Goal: Register for event/course

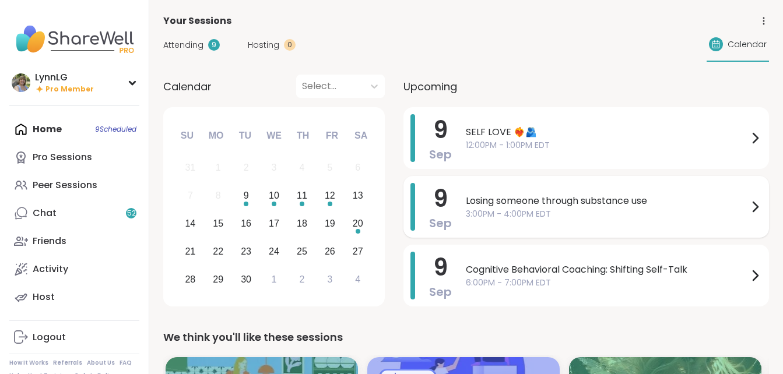
click at [689, 212] on span "3:00PM - 4:00PM EDT" at bounding box center [607, 214] width 282 height 12
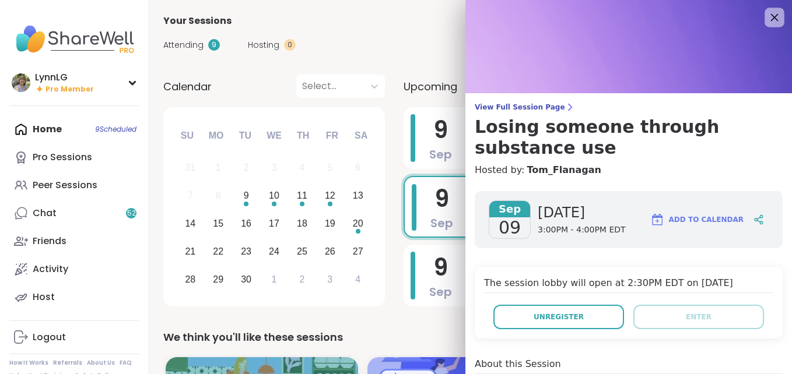
click at [771, 19] on icon at bounding box center [775, 18] width 8 height 8
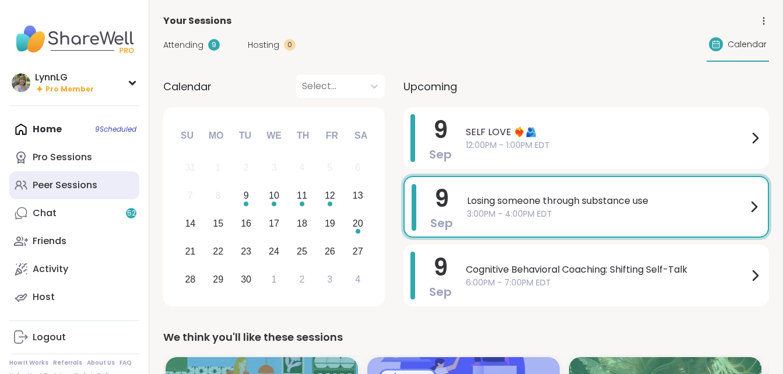
click at [65, 181] on div "Peer Sessions" at bounding box center [65, 185] width 65 height 13
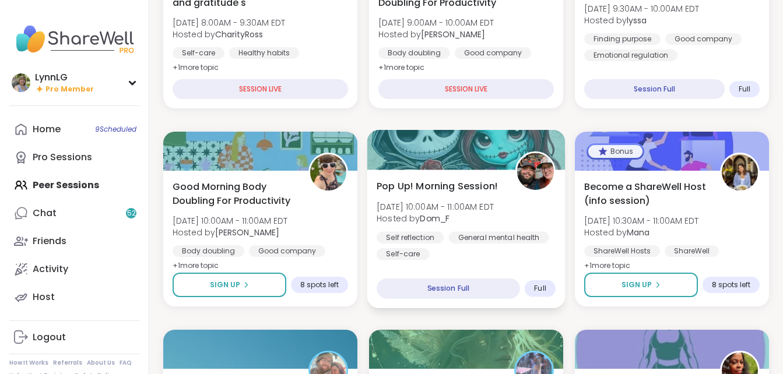
scroll to position [232, 0]
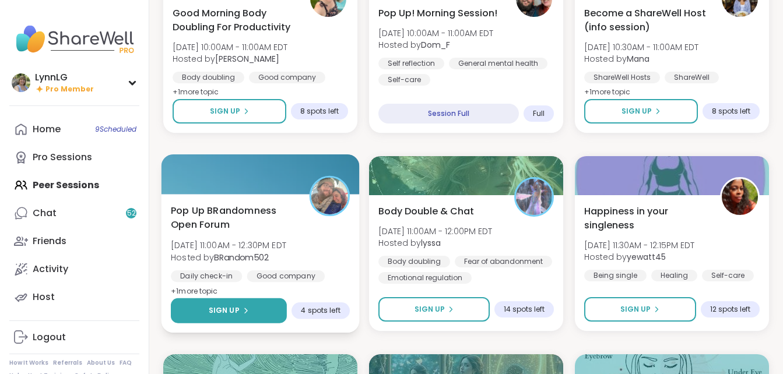
click at [237, 311] on span "Sign Up" at bounding box center [224, 311] width 31 height 10
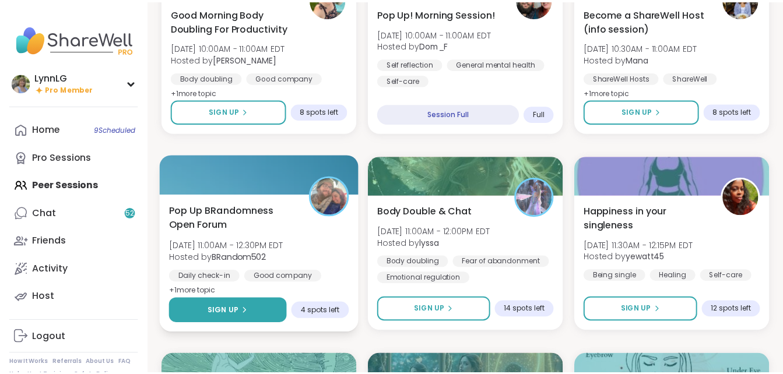
scroll to position [406, 0]
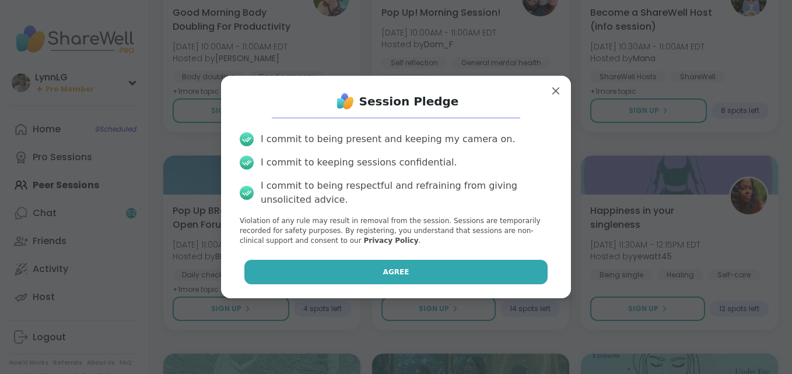
click at [374, 266] on button "Agree" at bounding box center [396, 272] width 304 height 24
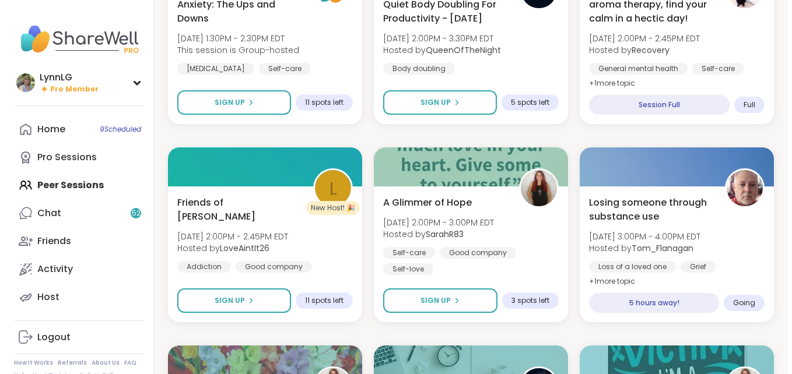
scroll to position [1208, 0]
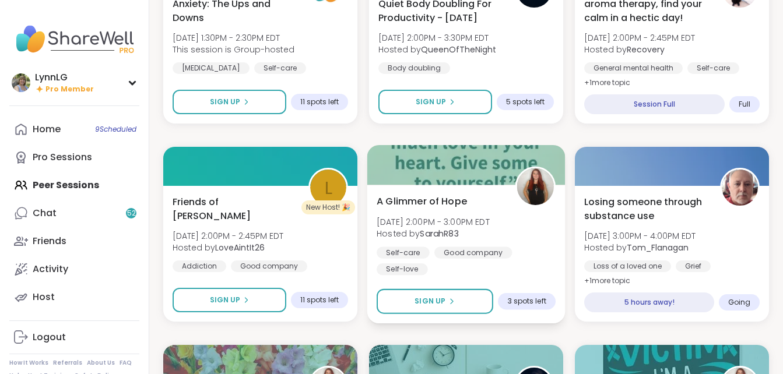
click at [519, 241] on div "A Glimmer of Hope [DATE] 2:00PM - 3:00PM EDT Hosted by SarahR83 Self-care Good …" at bounding box center [466, 234] width 179 height 81
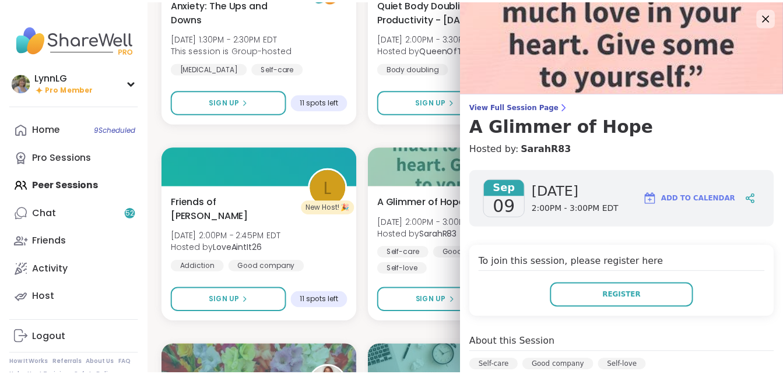
scroll to position [0, 0]
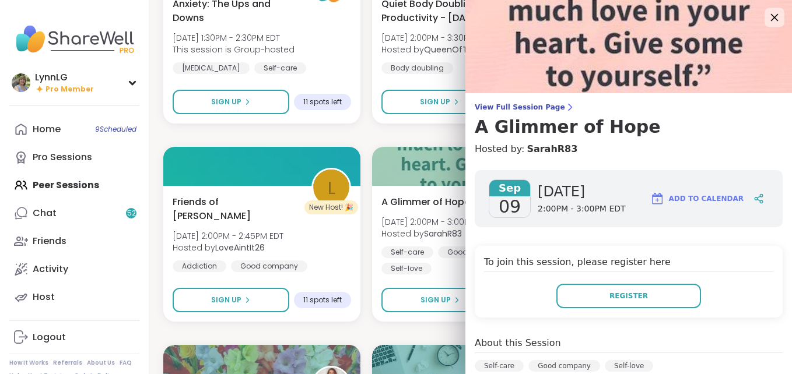
click at [767, 10] on icon at bounding box center [774, 17] width 15 height 15
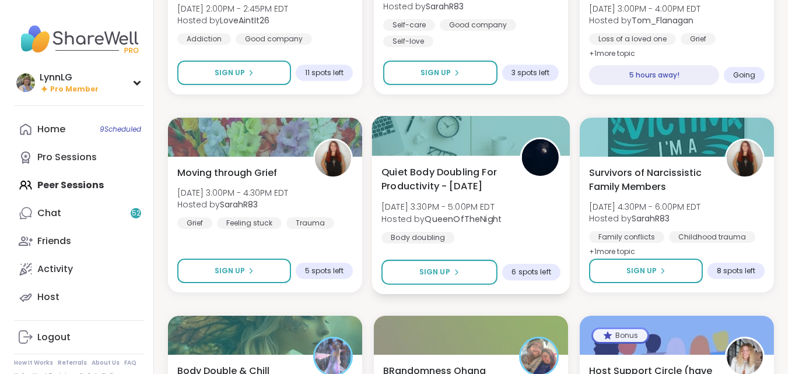
scroll to position [1436, 0]
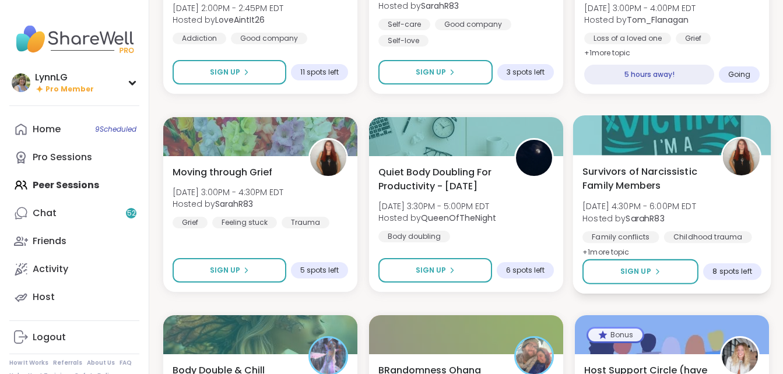
click at [728, 195] on div "Survivors of Narcissistic Family Members [DATE] 4:30PM - 6:00PM EDT Hosted by S…" at bounding box center [671, 211] width 179 height 95
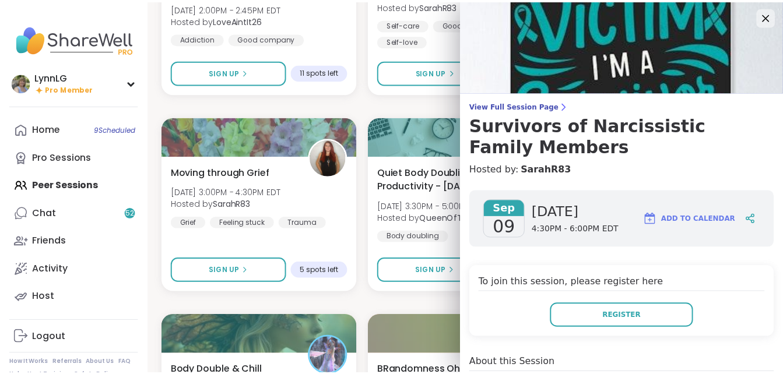
scroll to position [0, 0]
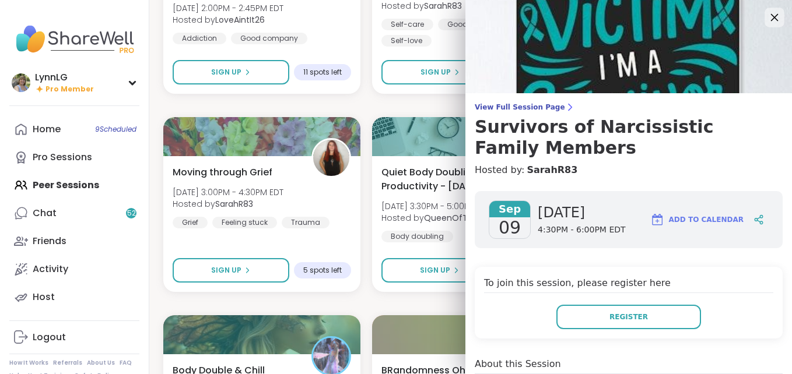
click at [767, 16] on icon at bounding box center [774, 17] width 15 height 15
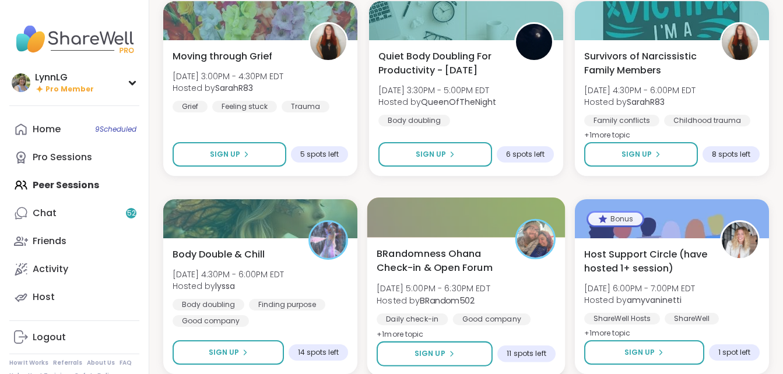
scroll to position [1552, 0]
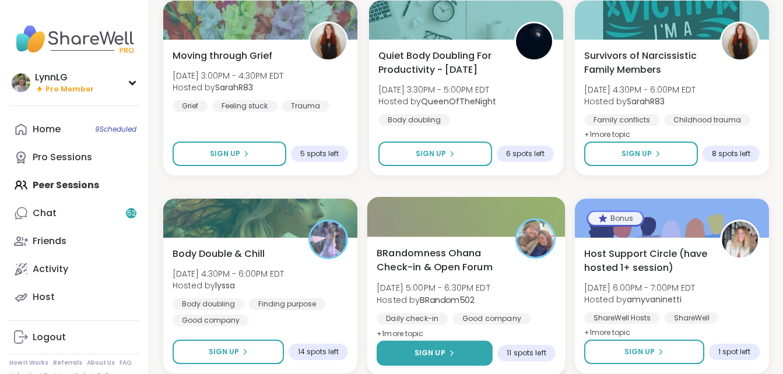
click at [421, 353] on span "Sign Up" at bounding box center [430, 353] width 31 height 10
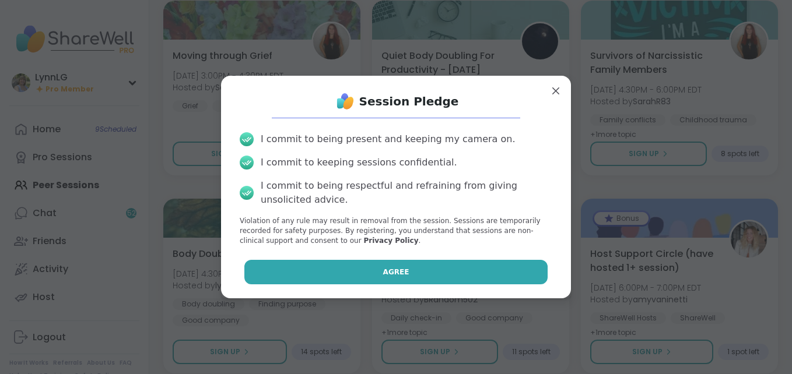
click at [404, 275] on button "Agree" at bounding box center [396, 272] width 304 height 24
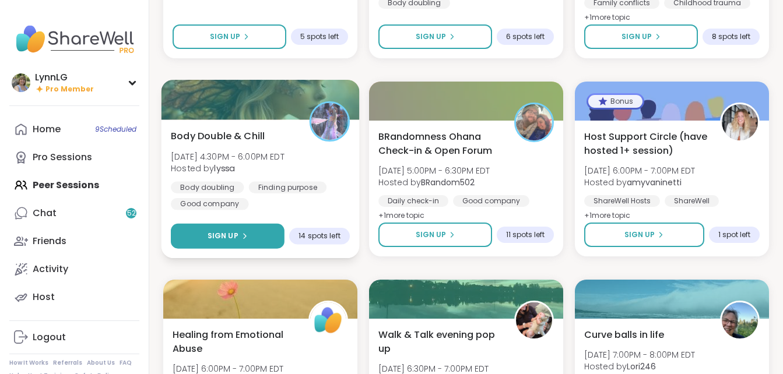
scroll to position [1669, 0]
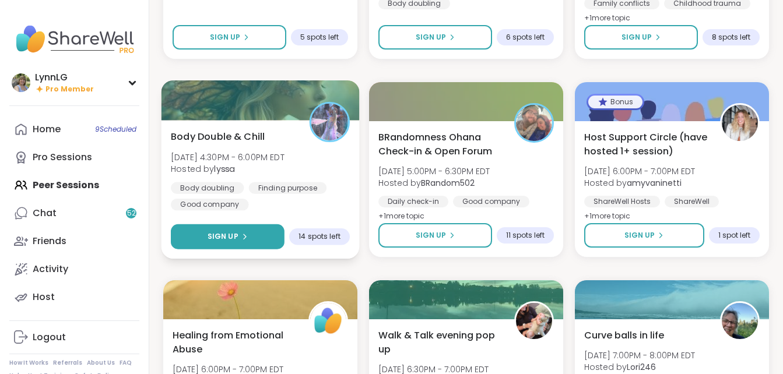
click at [223, 227] on button "Sign Up" at bounding box center [228, 236] width 114 height 25
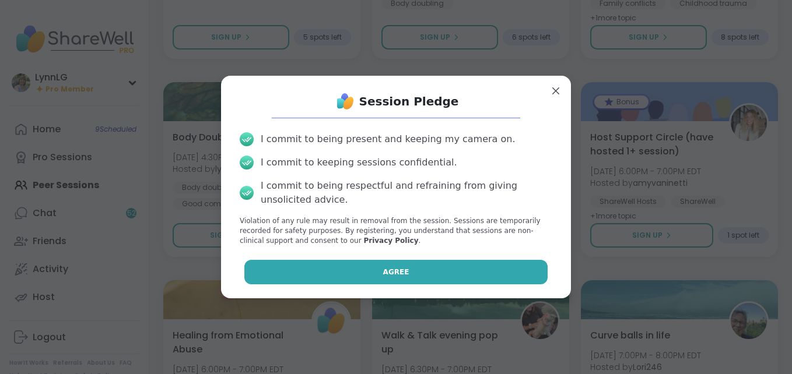
click at [334, 270] on button "Agree" at bounding box center [396, 272] width 304 height 24
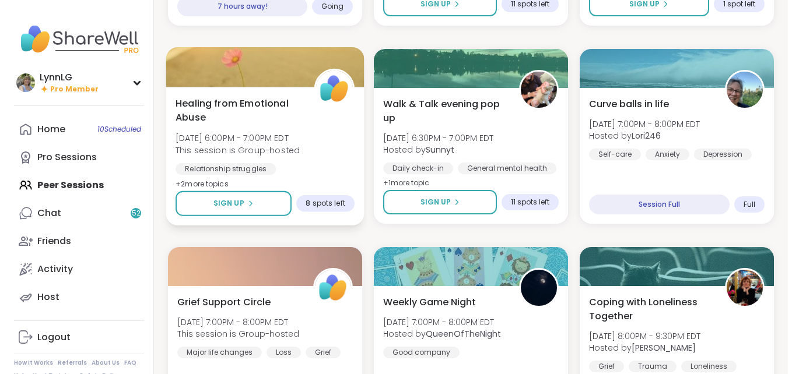
scroll to position [1899, 0]
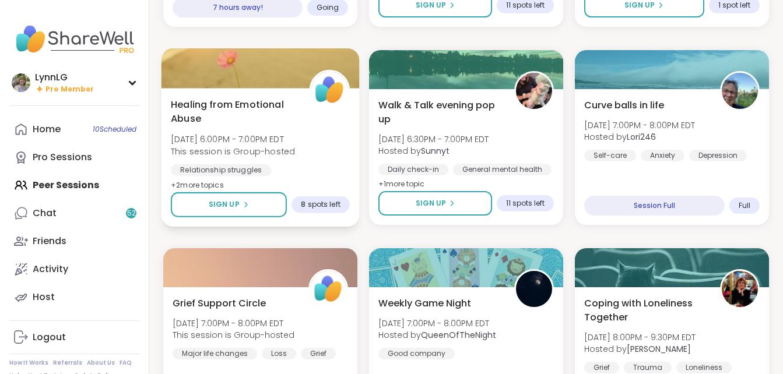
click at [324, 139] on div "Healing from Emotional Abuse [DATE] 6:00PM - 7:00PM EDT This session is Group-h…" at bounding box center [260, 144] width 179 height 95
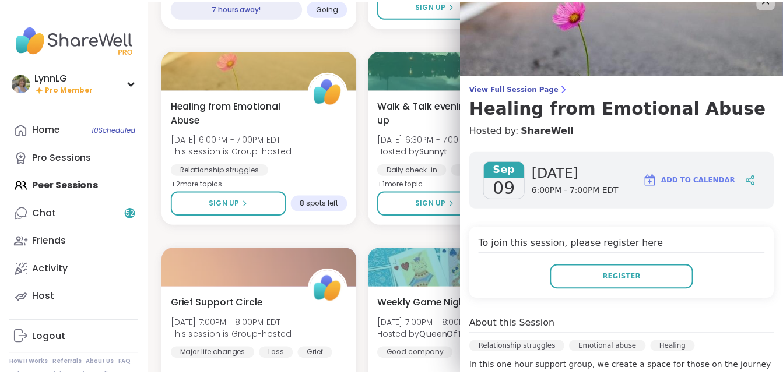
scroll to position [0, 0]
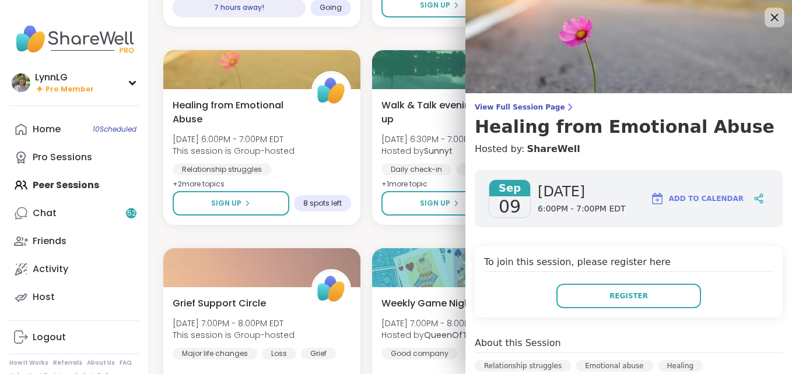
click at [767, 19] on icon at bounding box center [774, 17] width 15 height 15
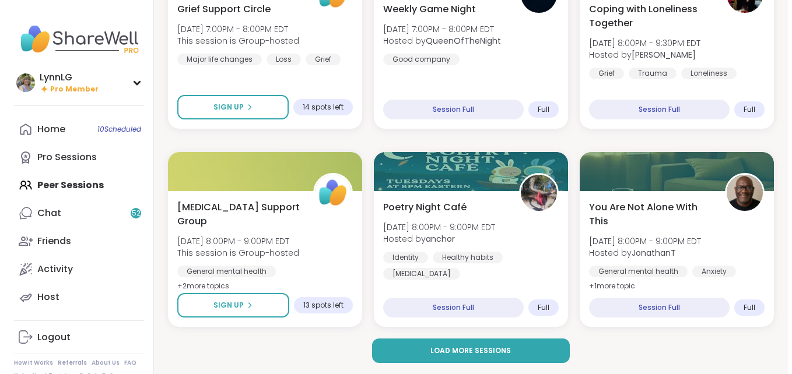
scroll to position [2194, 0]
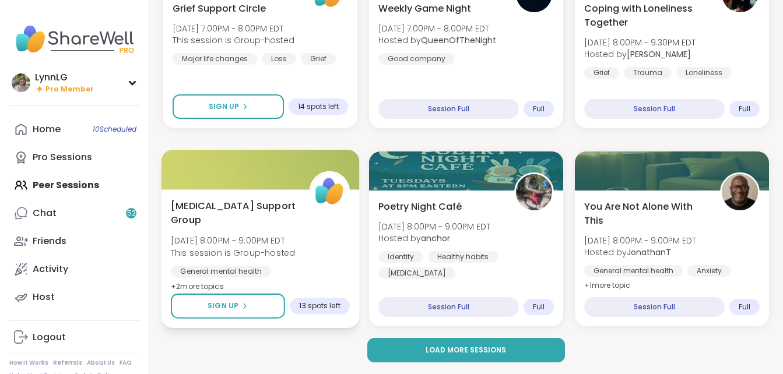
click at [322, 268] on div "General mental health Emotional regulation [MEDICAL_DATA]" at bounding box center [260, 280] width 179 height 29
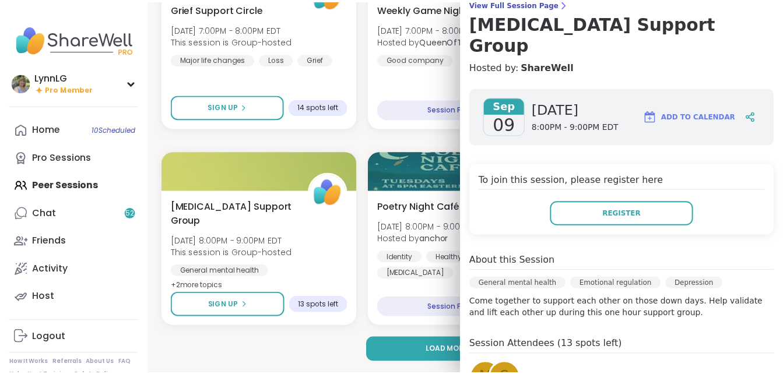
scroll to position [0, 0]
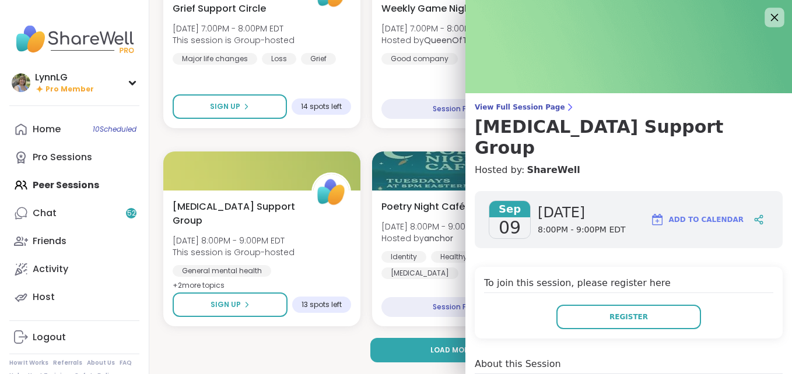
click at [767, 16] on icon at bounding box center [774, 17] width 15 height 15
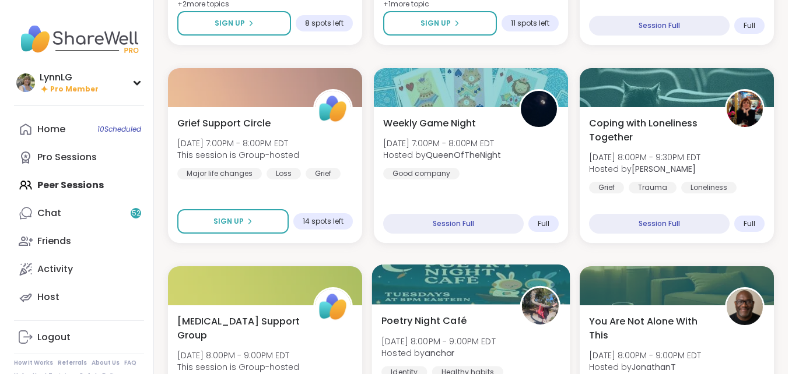
scroll to position [2079, 0]
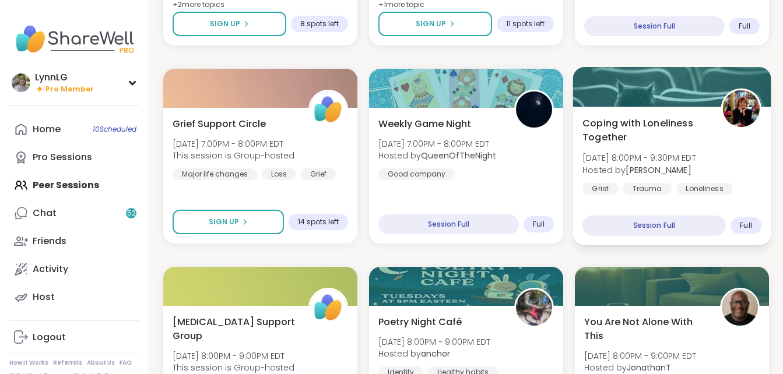
click at [739, 155] on div "Coping with Loneliness Together [DATE] 8:00PM - 9:30PM EDT Hosted by [PERSON_NA…" at bounding box center [671, 155] width 179 height 79
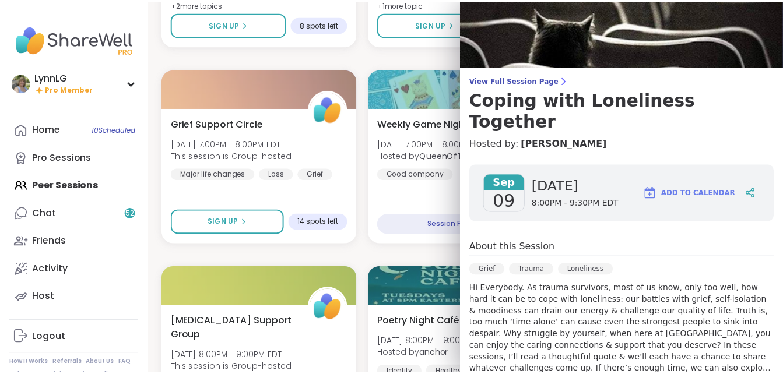
scroll to position [0, 0]
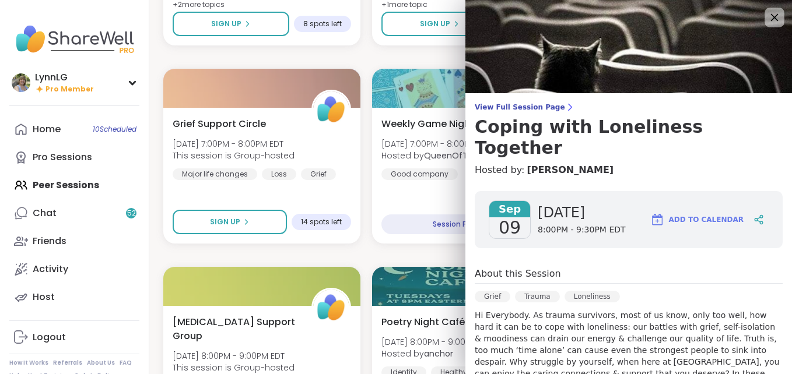
click at [767, 16] on icon at bounding box center [774, 17] width 15 height 15
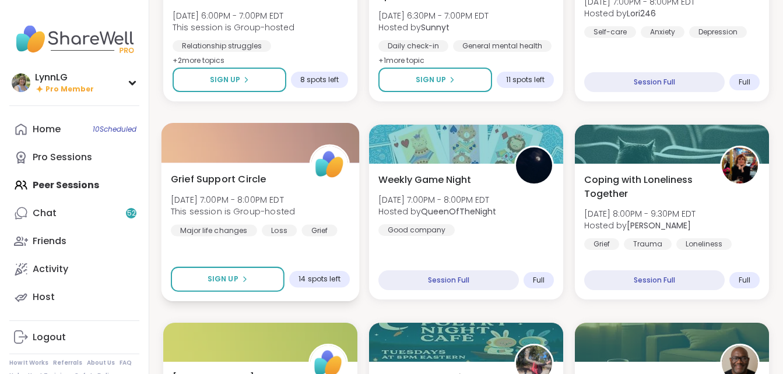
click at [241, 247] on div "Grief Support Circle [DATE] 7:00PM - 8:00PM EDT This session is Group-hosted Ma…" at bounding box center [261, 232] width 198 height 139
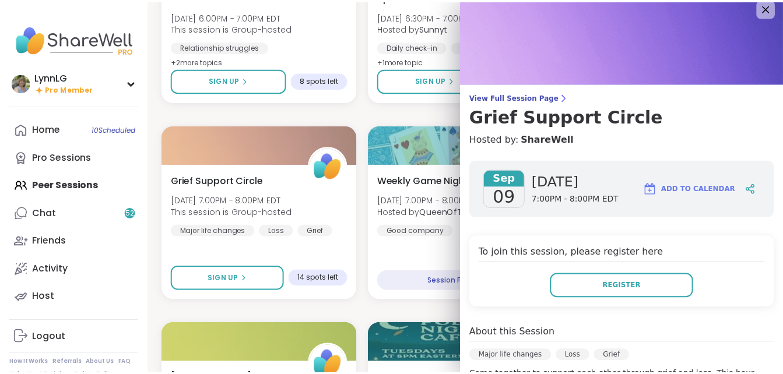
scroll to position [9, 0]
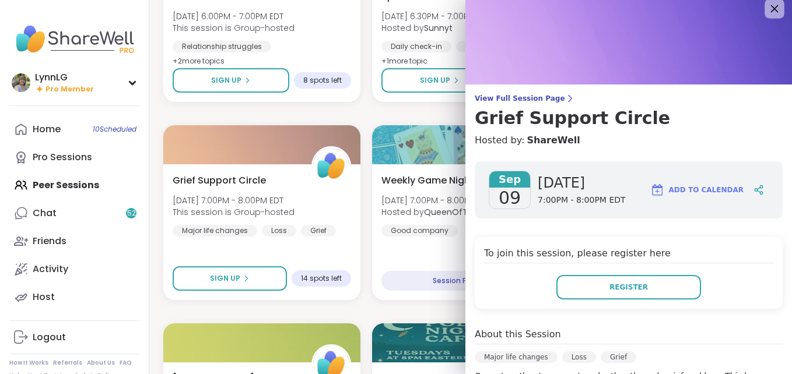
click at [767, 5] on icon at bounding box center [774, 8] width 15 height 15
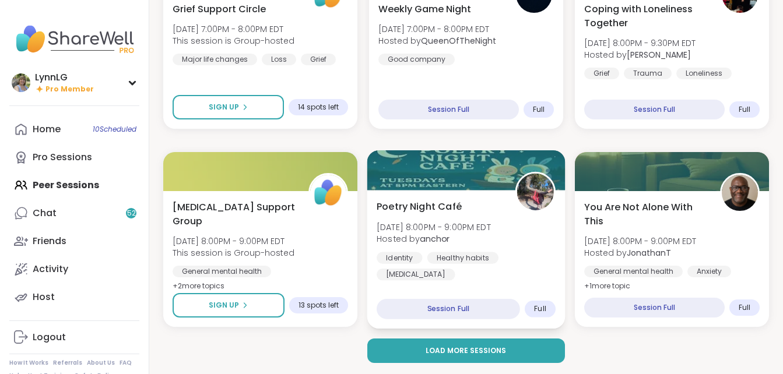
scroll to position [2194, 0]
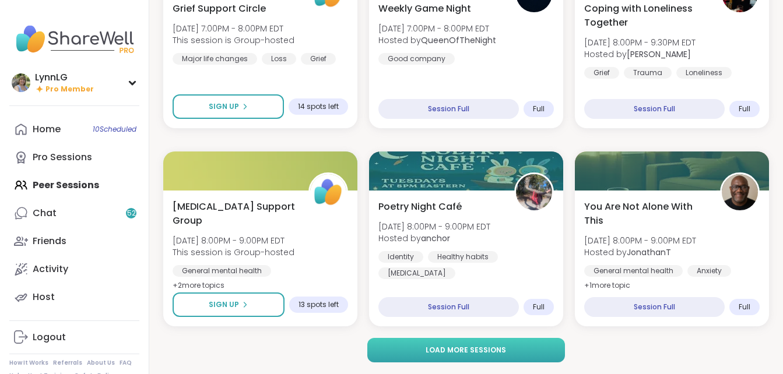
click at [387, 344] on button "Load more sessions" at bounding box center [465, 350] width 197 height 24
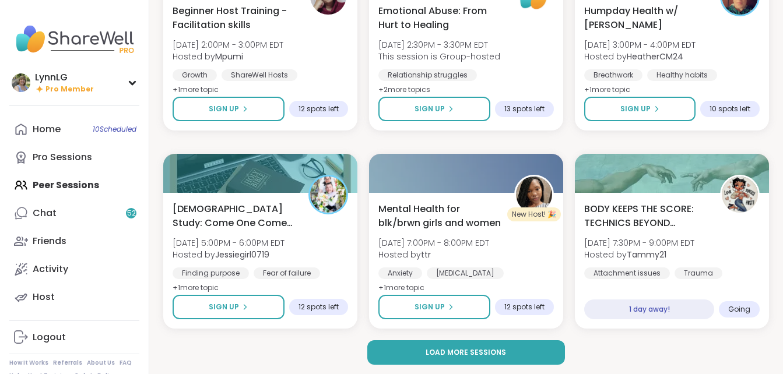
scroll to position [4573, 0]
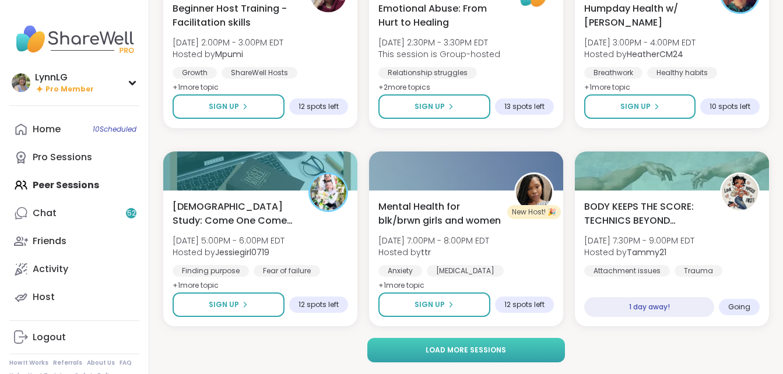
click at [459, 360] on button "Load more sessions" at bounding box center [465, 350] width 197 height 24
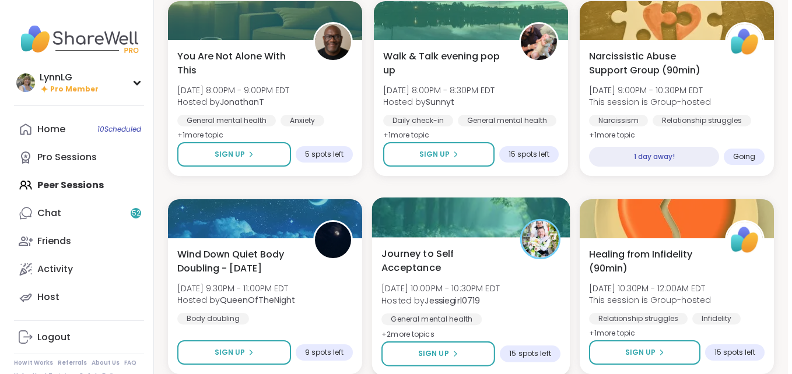
scroll to position [4921, 0]
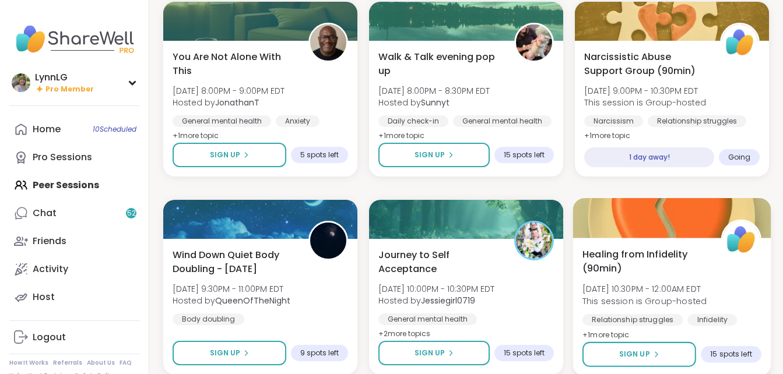
click at [707, 273] on span "Healing from Infidelity (90min)" at bounding box center [644, 261] width 125 height 29
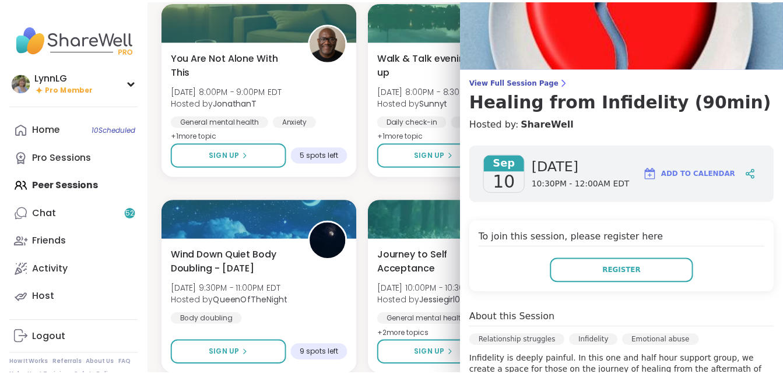
scroll to position [0, 0]
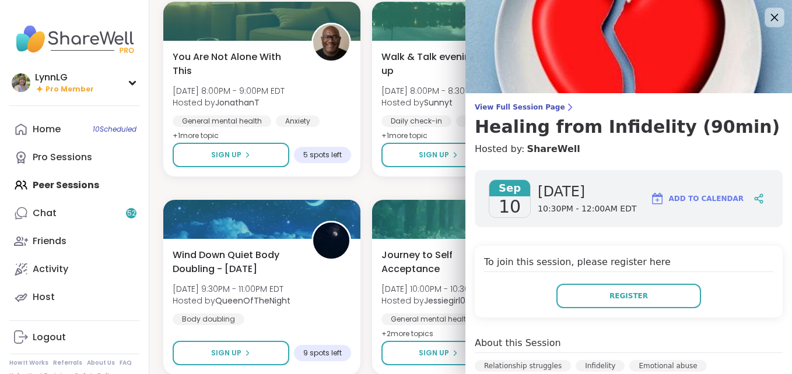
click at [771, 16] on icon at bounding box center [775, 18] width 8 height 8
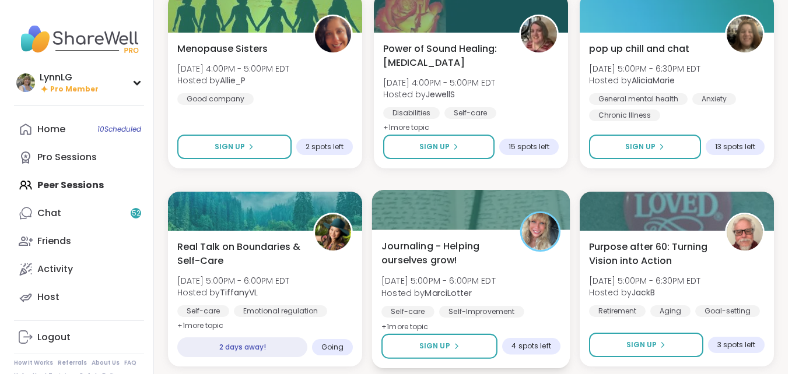
scroll to position [6912, 0]
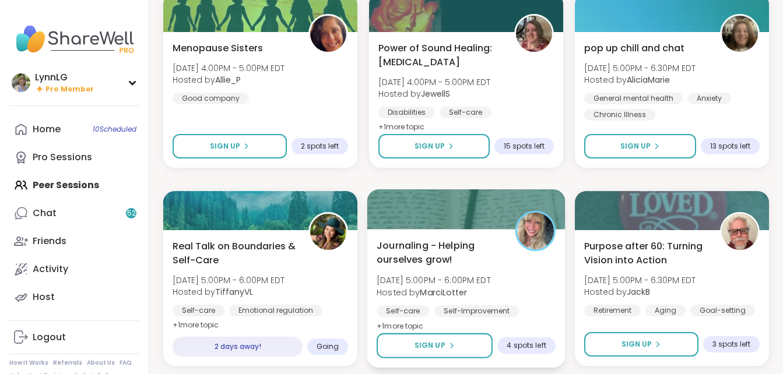
click at [532, 294] on div "Journaling - Helping ourselves grow! [DATE] 5:00PM - 6:00PM EDT Hosted by [PERS…" at bounding box center [466, 285] width 179 height 95
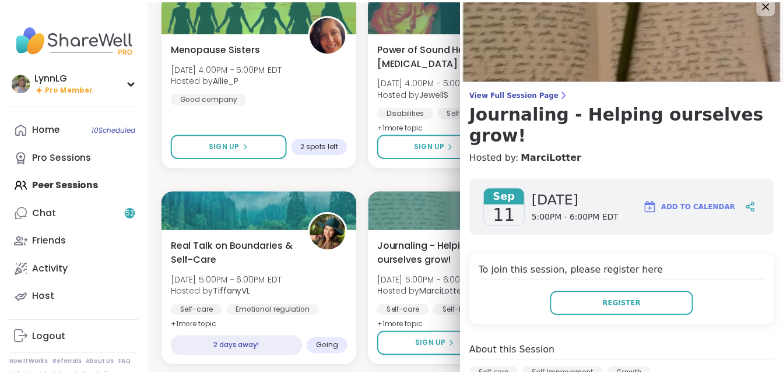
scroll to position [0, 0]
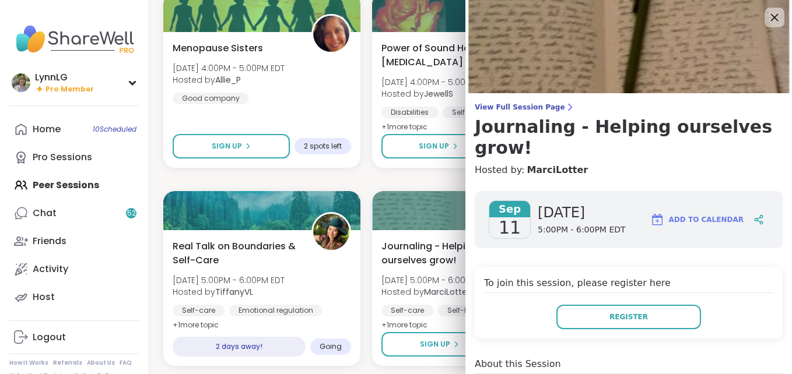
click at [767, 17] on icon at bounding box center [774, 17] width 15 height 15
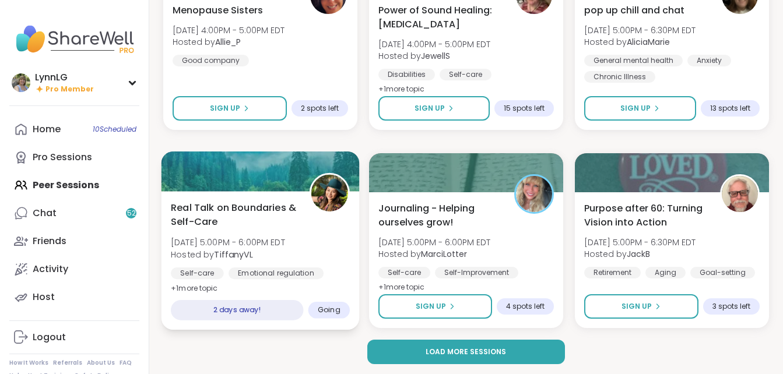
scroll to position [6952, 0]
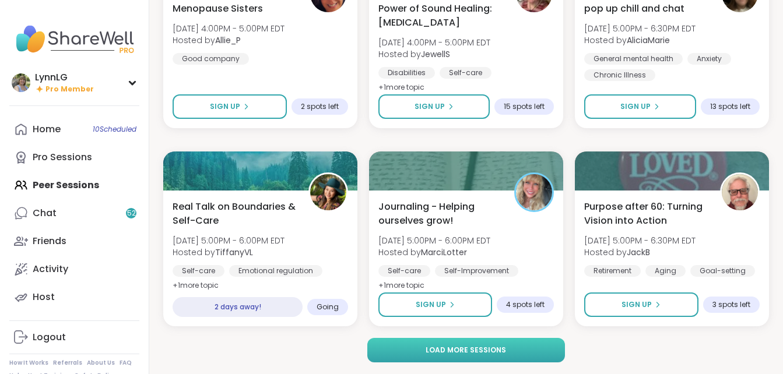
click at [415, 345] on button "Load more sessions" at bounding box center [465, 350] width 197 height 24
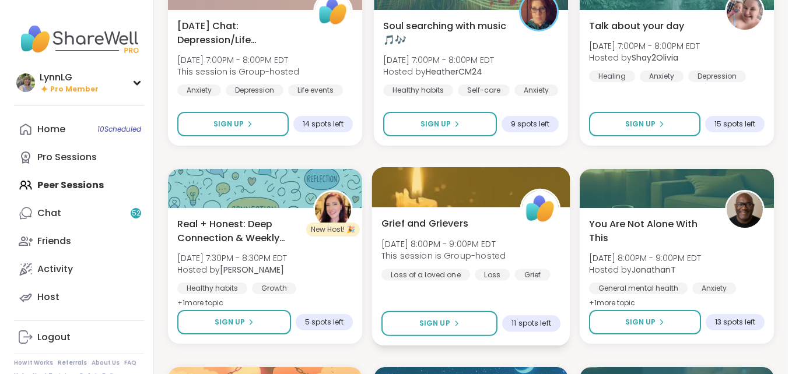
scroll to position [7530, 0]
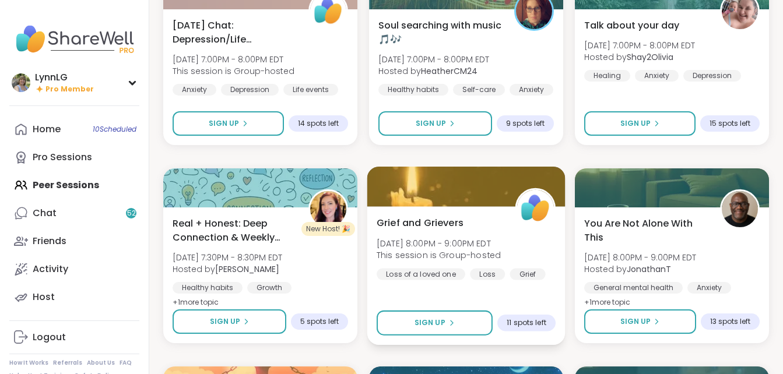
click at [525, 247] on div "Grief and Grievers [DATE] 8:00PM - 9:00PM EDT This session is Group-hosted Loss…" at bounding box center [466, 248] width 179 height 64
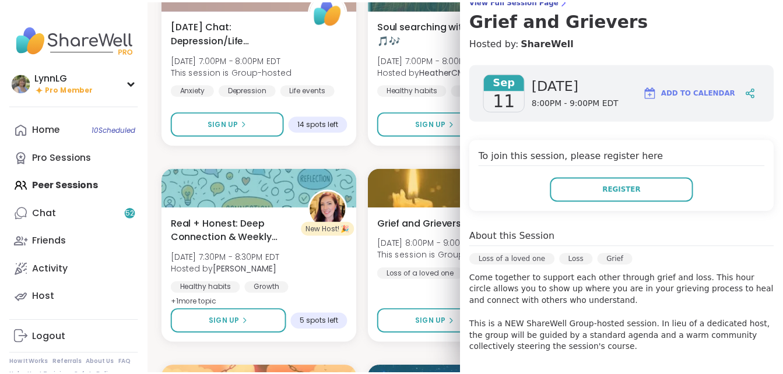
scroll to position [0, 0]
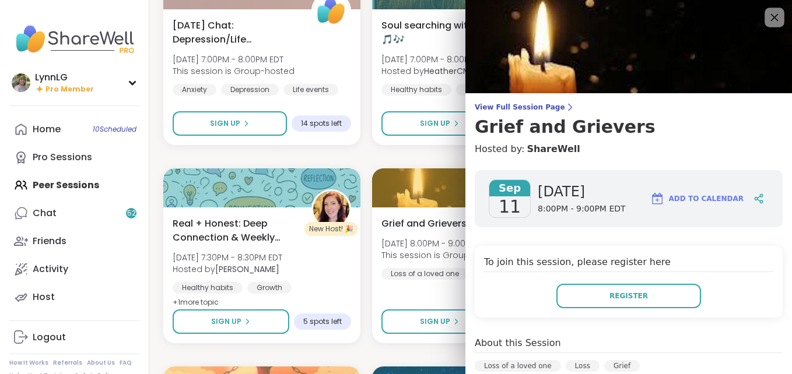
click at [767, 12] on icon at bounding box center [774, 17] width 15 height 15
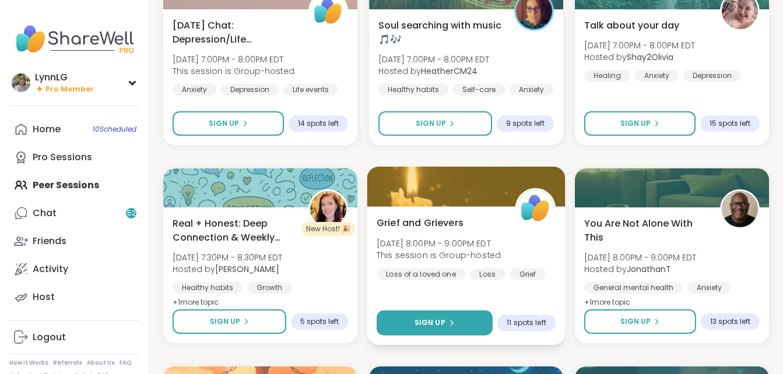
click at [431, 321] on span "Sign Up" at bounding box center [430, 323] width 31 height 10
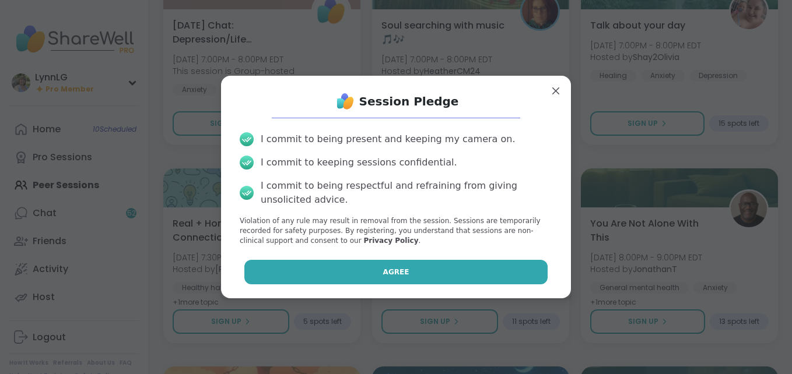
click at [417, 280] on button "Agree" at bounding box center [396, 272] width 304 height 24
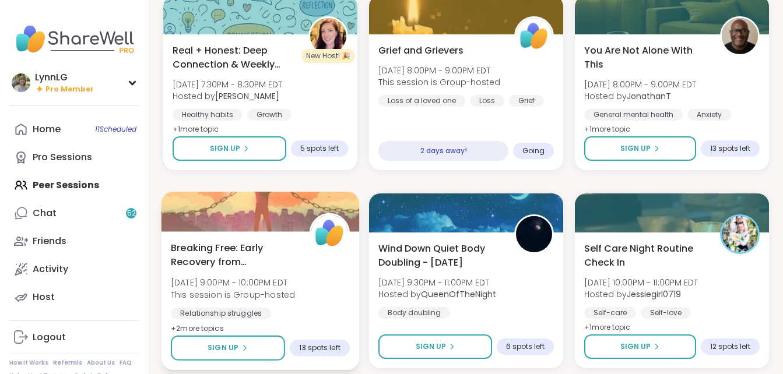
scroll to position [7704, 0]
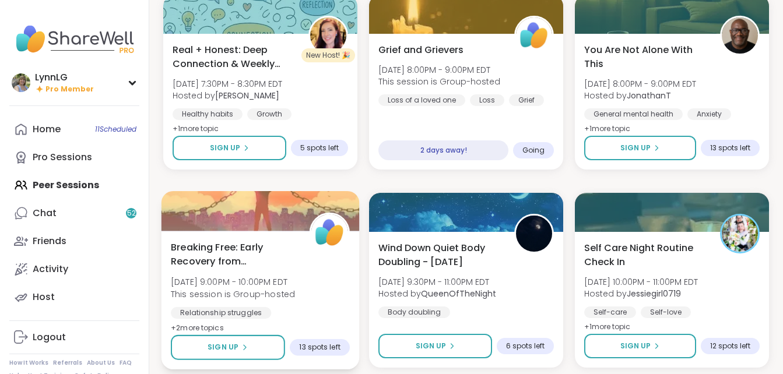
click at [321, 300] on div "Breaking Free: Early Recovery from Abuse [DATE] 9:00PM - 10:00PM EDT This sessi…" at bounding box center [260, 287] width 179 height 95
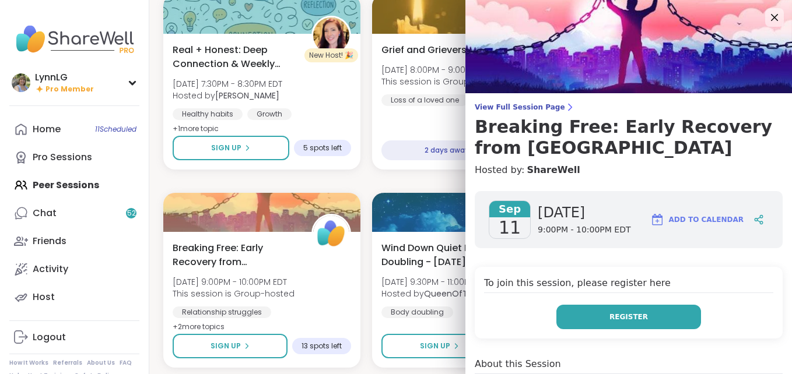
click at [597, 322] on button "Register" at bounding box center [628, 317] width 145 height 24
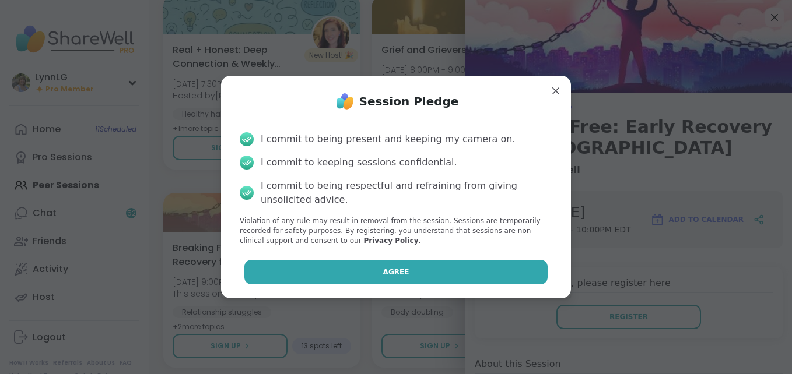
click at [383, 267] on span "Agree" at bounding box center [396, 272] width 26 height 10
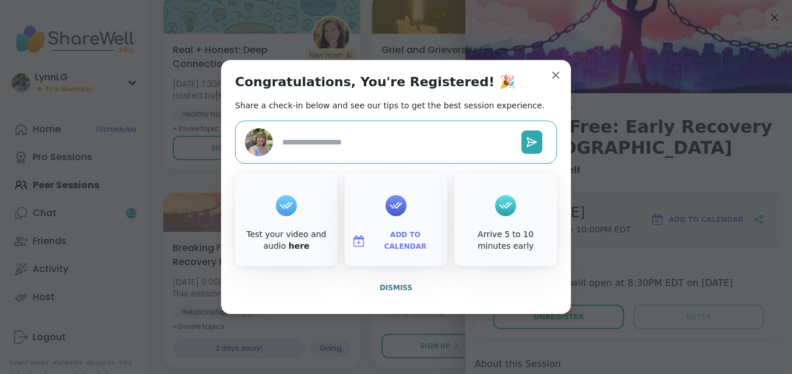
type textarea "*"
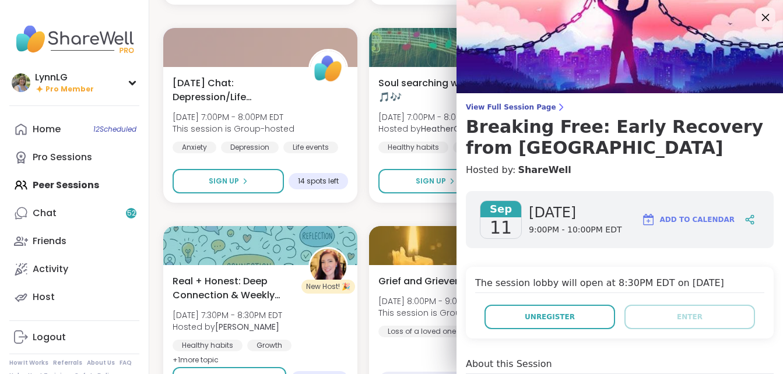
click at [762, 16] on icon at bounding box center [766, 18] width 8 height 8
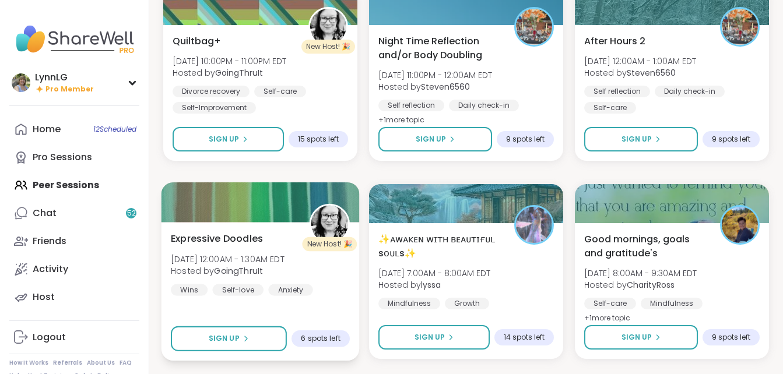
scroll to position [8109, 0]
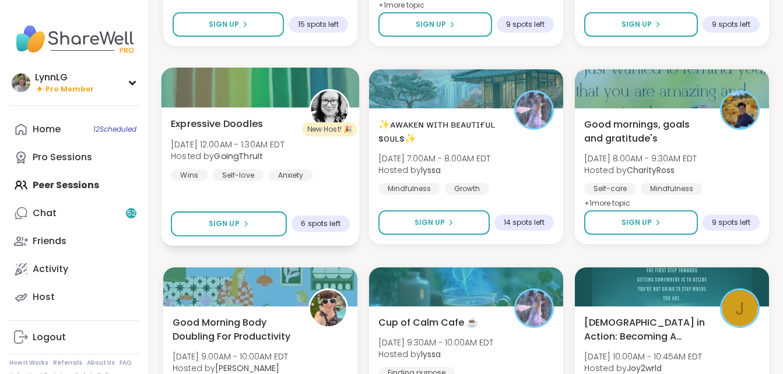
click at [314, 165] on div "Expressive Doodles [DATE] 12:00AM - 1:30AM EDT Hosted by GoingThruIt Wins Self-…" at bounding box center [260, 149] width 179 height 64
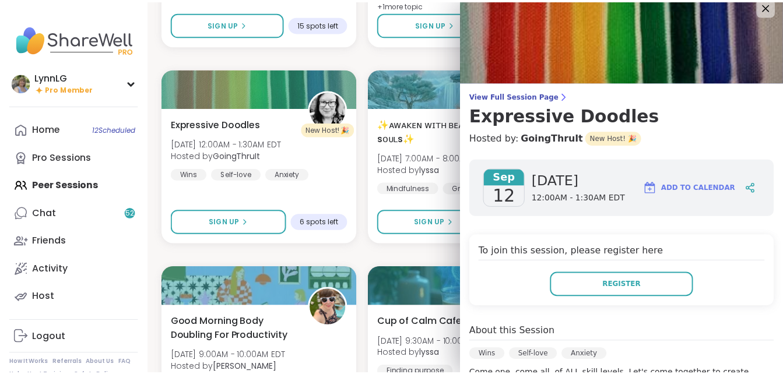
scroll to position [0, 0]
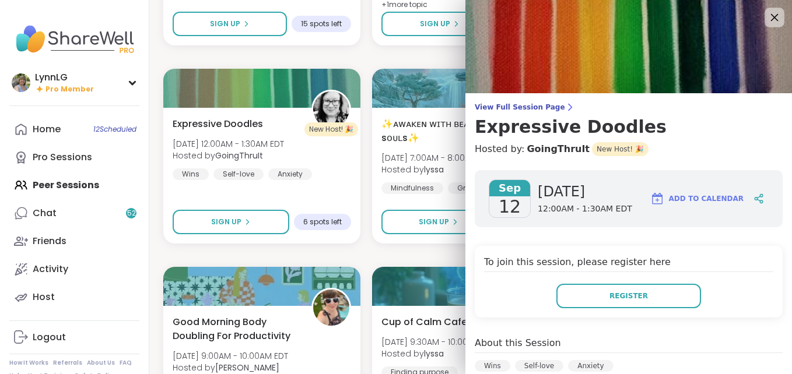
click at [767, 20] on icon at bounding box center [774, 17] width 15 height 15
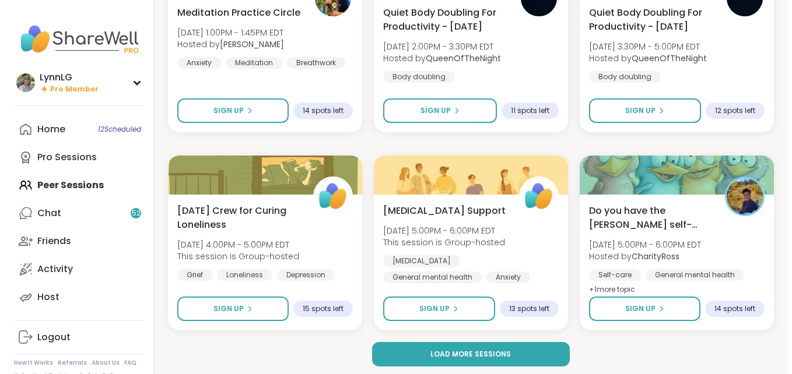
scroll to position [9331, 0]
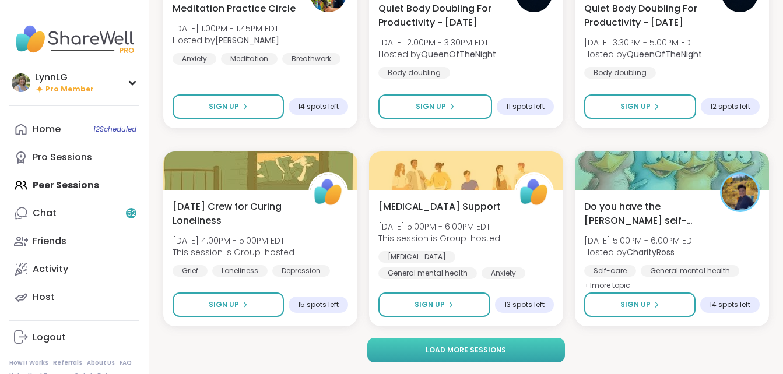
click at [446, 348] on span "Load more sessions" at bounding box center [466, 350] width 80 height 10
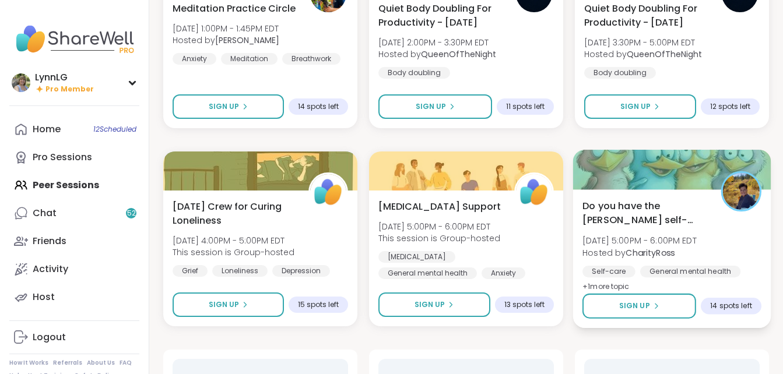
click at [728, 236] on div "Do you have the [PERSON_NAME] self-care app? [DATE] 5:00PM - 6:00PM EDT Hosted …" at bounding box center [671, 246] width 179 height 95
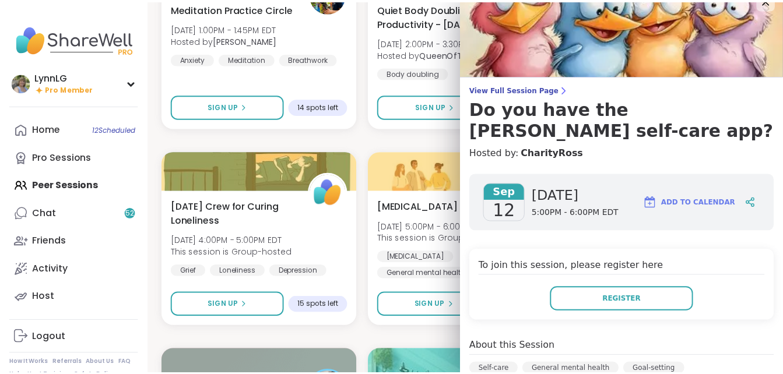
scroll to position [0, 0]
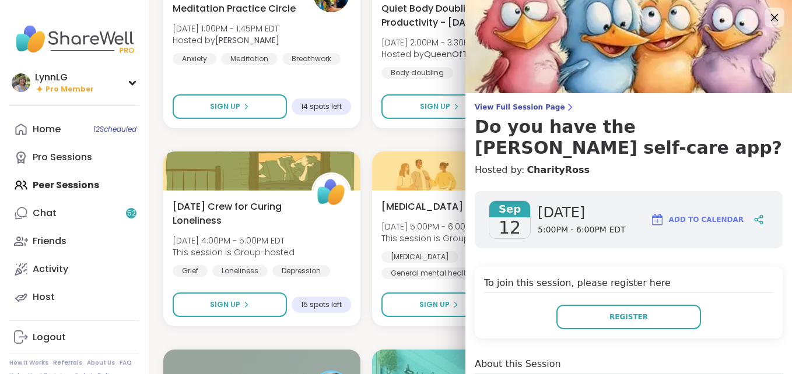
click at [771, 16] on icon at bounding box center [775, 18] width 8 height 8
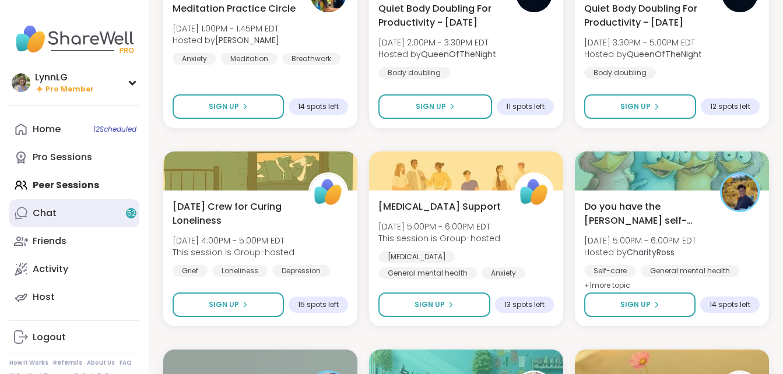
click at [61, 213] on link "Chat 52" at bounding box center [74, 213] width 130 height 28
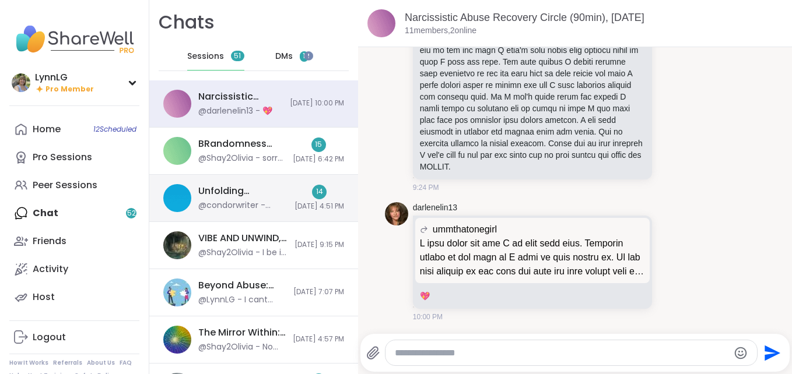
click at [265, 188] on div "Unfolding Narcissistic Abuse Post Effects , [DATE]" at bounding box center [242, 191] width 89 height 13
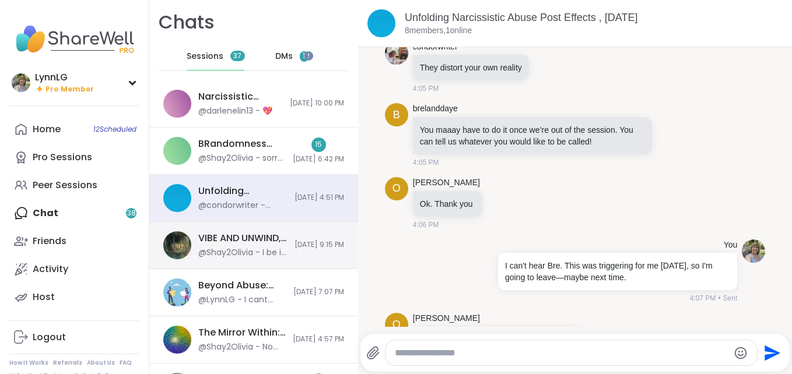
scroll to position [208, 0]
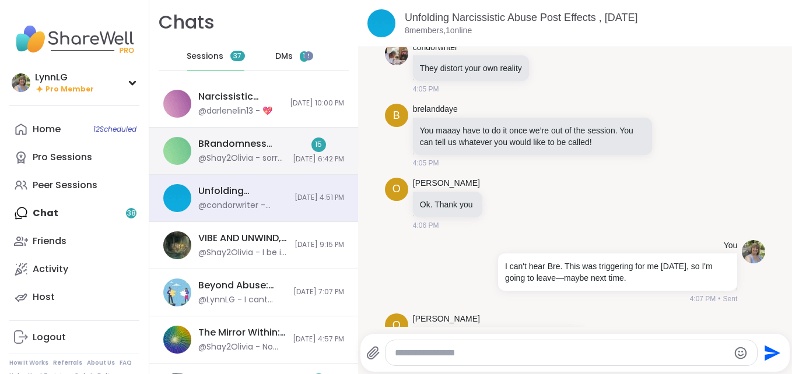
click at [259, 140] on div "BRandomness Ohana Check-in & Open Forum, [DATE]" at bounding box center [241, 144] width 87 height 13
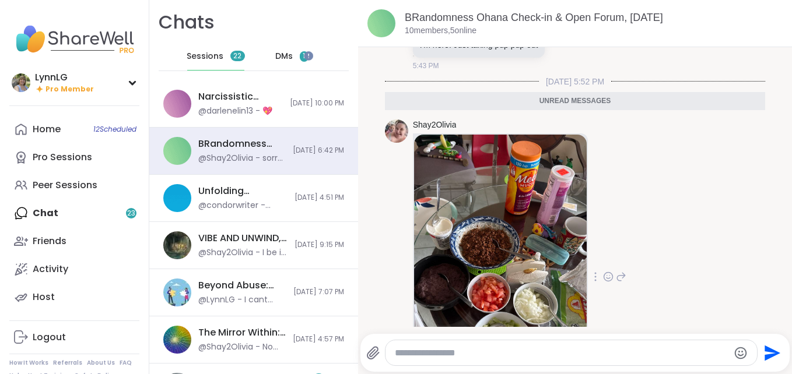
scroll to position [311, 0]
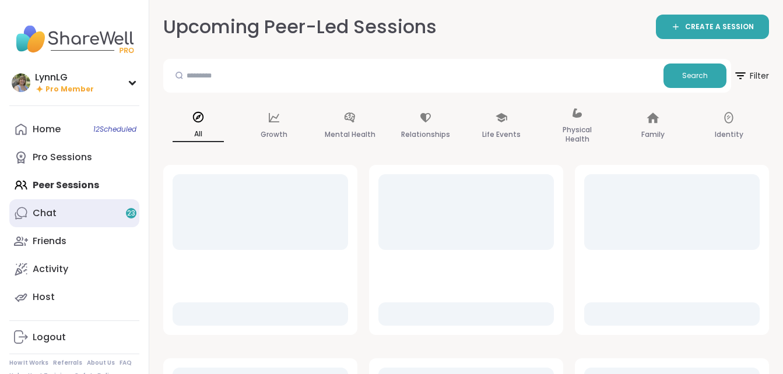
click at [66, 213] on link "Chat 23" at bounding box center [74, 213] width 130 height 28
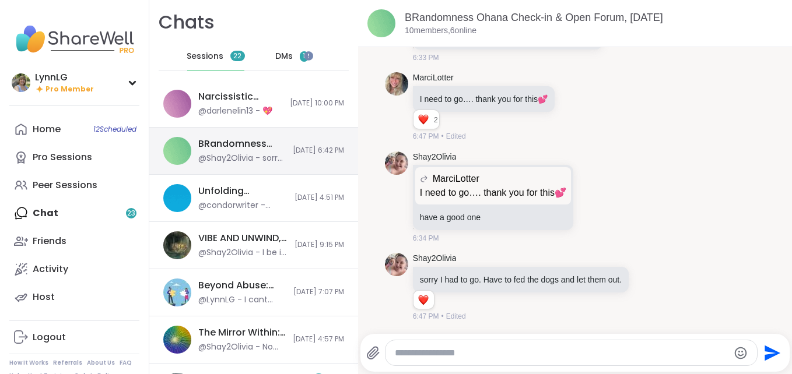
click at [266, 135] on div "BRandomness Ohana Check-in & Open Forum, [DATE] @Shay2Olivia - sorry I had to g…" at bounding box center [253, 151] width 209 height 47
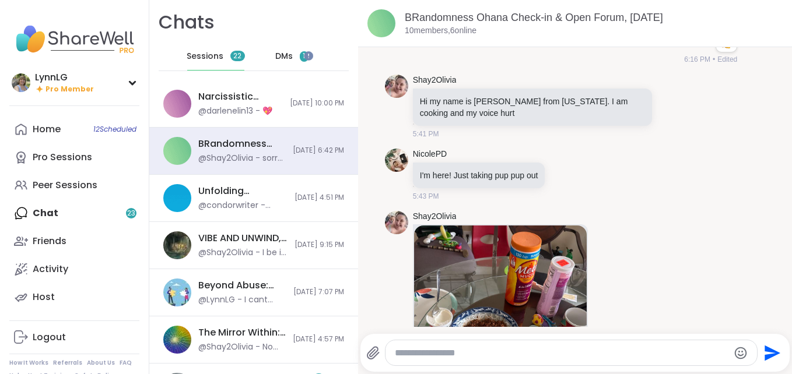
scroll to position [181, 0]
click at [275, 52] on span "DMs" at bounding box center [283, 57] width 17 height 12
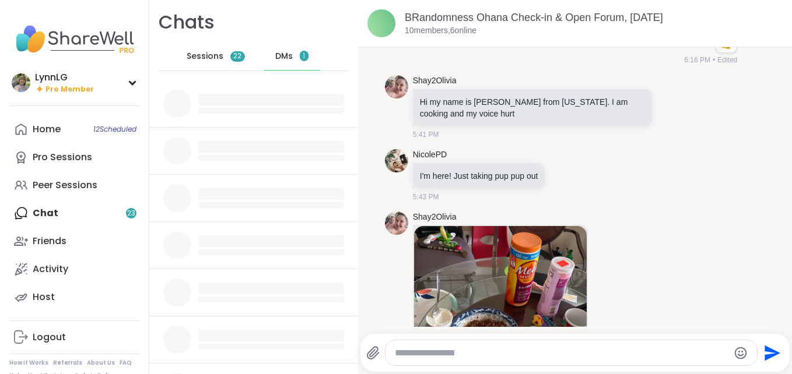
click at [303, 58] on span "1" at bounding box center [304, 56] width 2 height 10
click at [275, 57] on span "DMs" at bounding box center [283, 57] width 17 height 12
click at [300, 58] on span "1" at bounding box center [304, 56] width 9 height 10
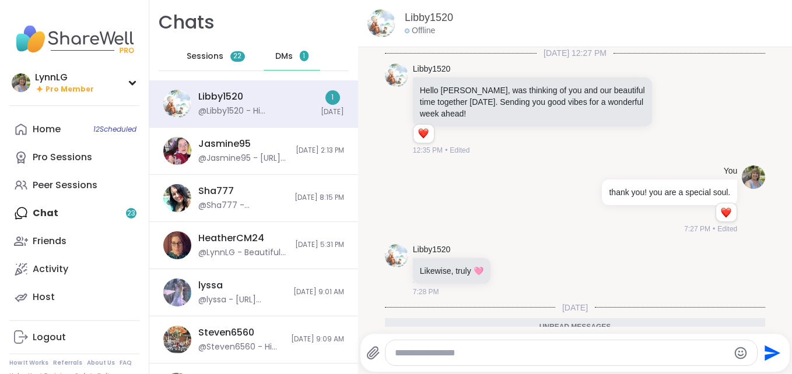
scroll to position [100, 0]
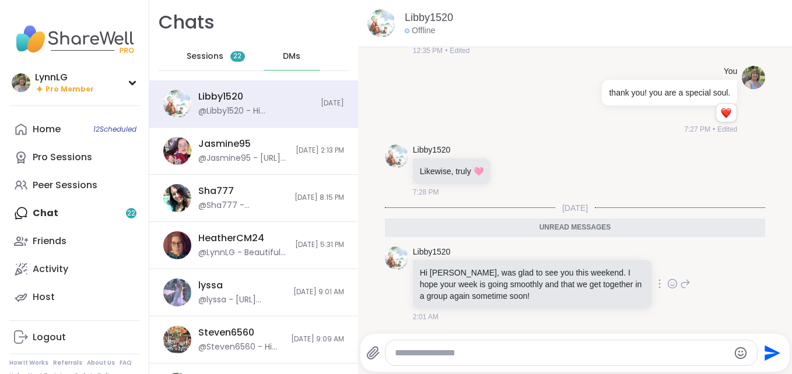
click at [667, 283] on icon at bounding box center [672, 284] width 10 height 12
click at [574, 264] on div "Select Reaction: Heart" at bounding box center [579, 265] width 10 height 10
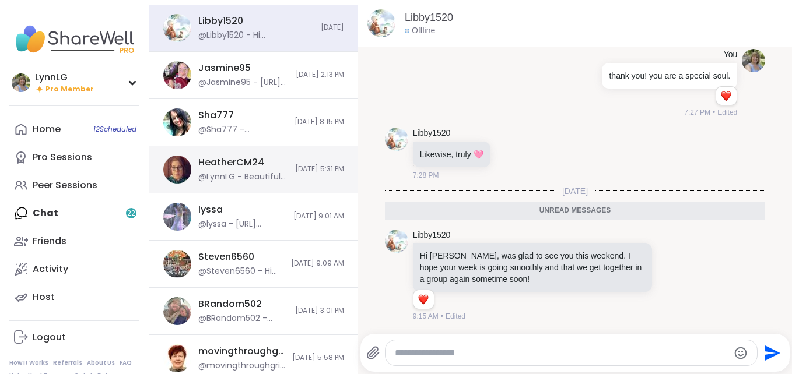
scroll to position [0, 0]
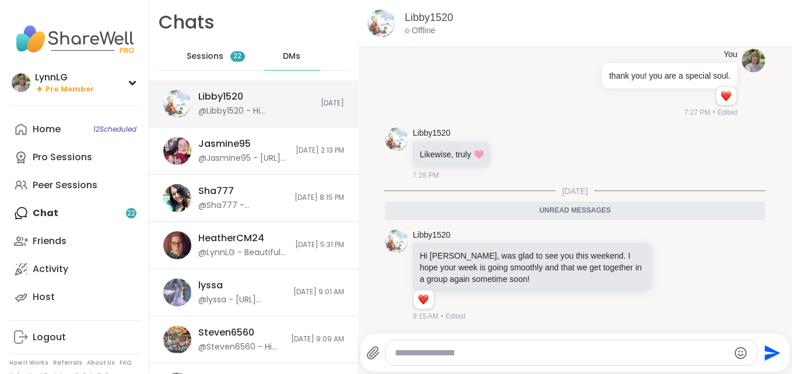
click at [266, 90] on div "Libby1520 @Libby1520 - Hi [PERSON_NAME], was glad to see you this weekend. I ho…" at bounding box center [255, 103] width 115 height 27
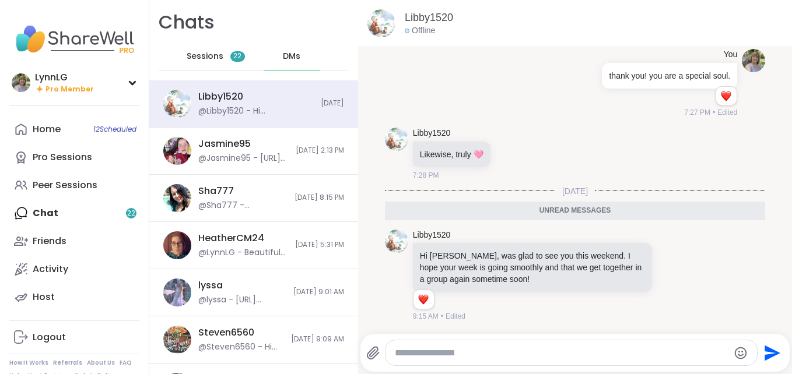
click at [198, 57] on span "Sessions" at bounding box center [205, 57] width 37 height 12
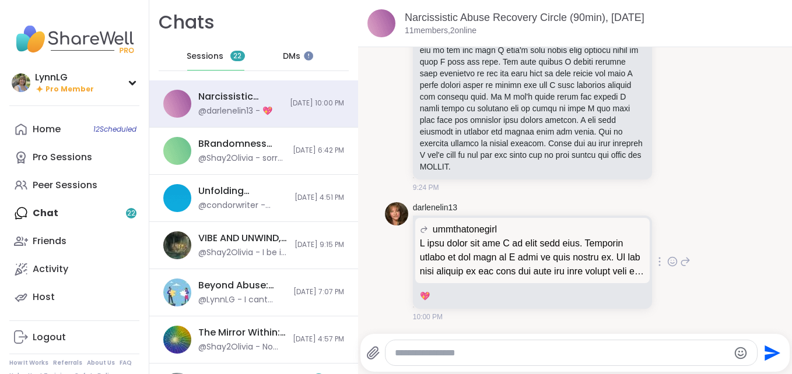
click at [528, 231] on div "ummthatonegirl" at bounding box center [532, 230] width 225 height 14
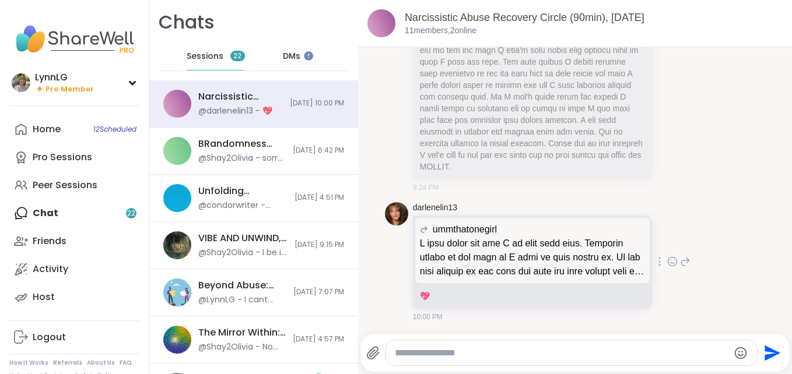
scroll to position [2608, 0]
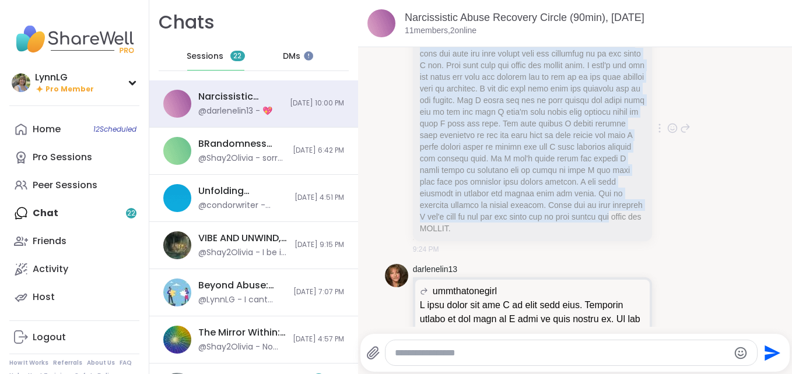
drag, startPoint x: 416, startPoint y: 79, endPoint x: 621, endPoint y: 289, distance: 293.2
click at [621, 241] on div at bounding box center [532, 129] width 239 height 224
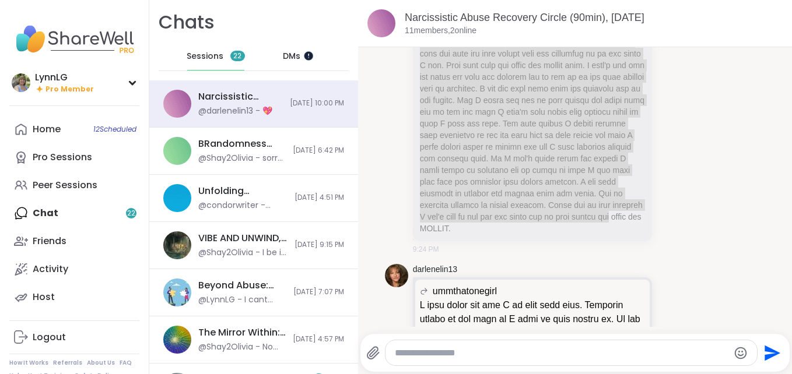
click at [308, 56] on div at bounding box center [307, 55] width 9 height 9
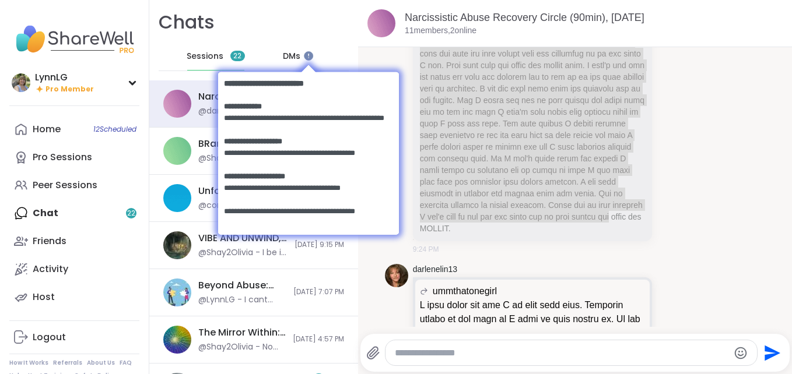
click at [283, 52] on body at bounding box center [308, 152] width 204 height 203
